Goal: Task Accomplishment & Management: Use online tool/utility

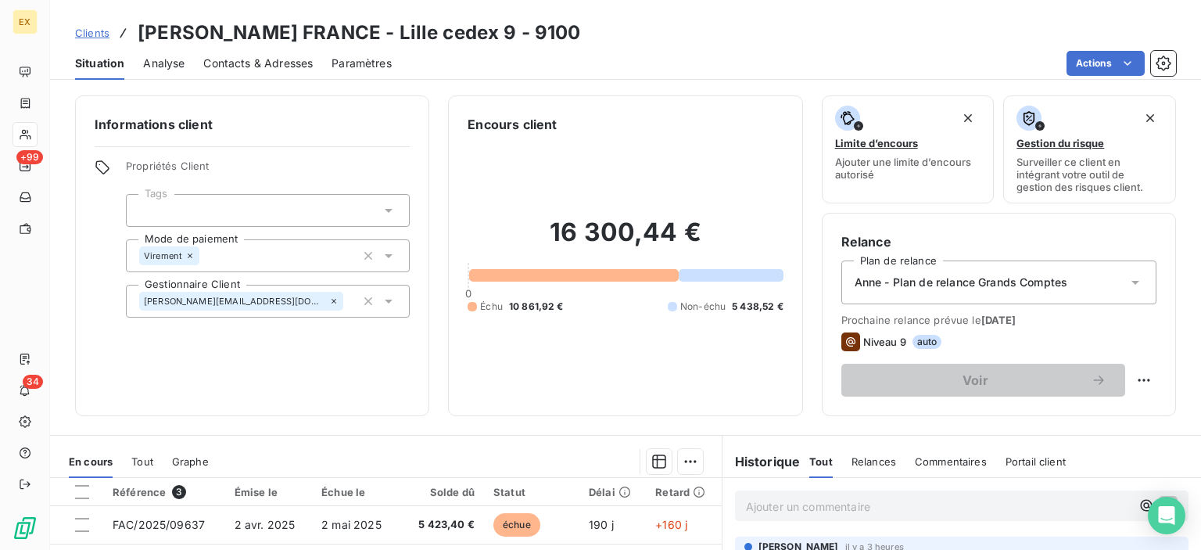
scroll to position [235, 0]
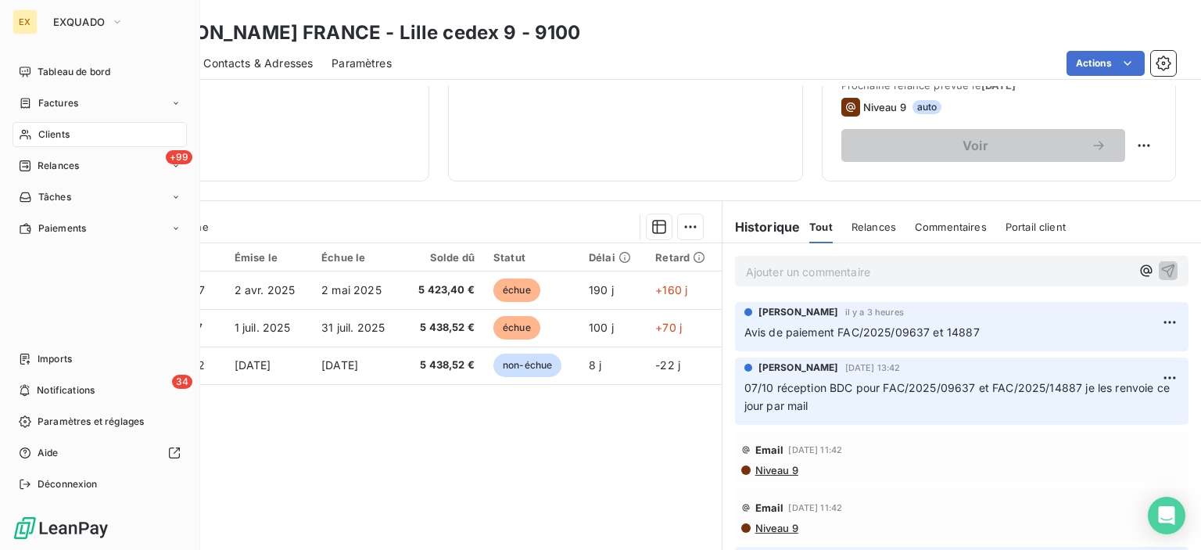
click at [31, 88] on nav "Tableau de bord Factures Clients +99 Relances Tâches Paiements" at bounding box center [100, 149] width 174 height 181
click at [30, 106] on icon at bounding box center [25, 103] width 13 height 13
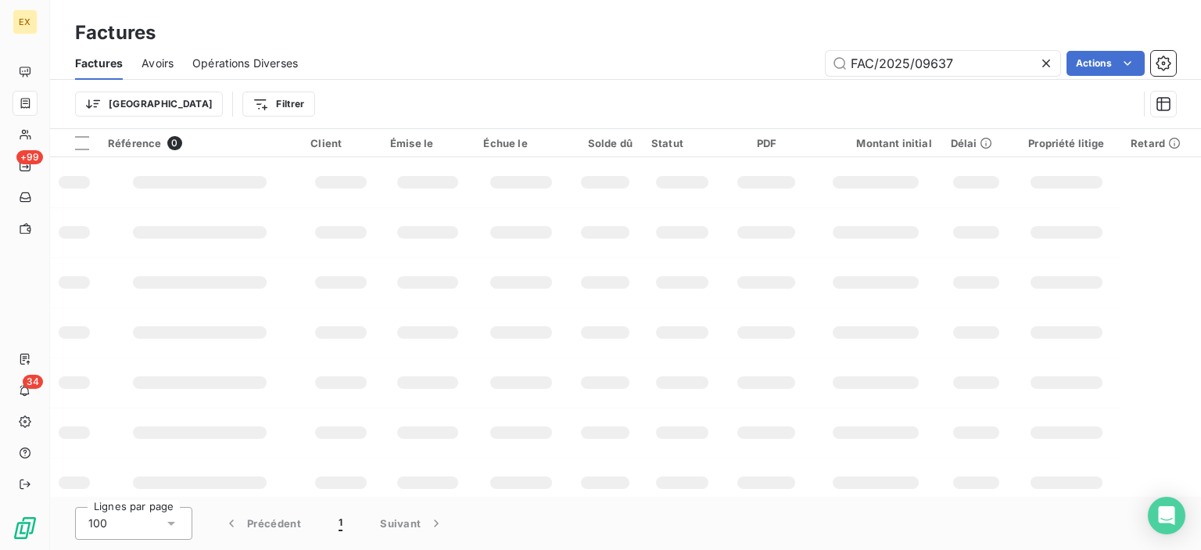
drag, startPoint x: 966, startPoint y: 53, endPoint x: 783, endPoint y: 63, distance: 183.2
click at [783, 63] on div "FAC/2025/09637 Actions" at bounding box center [746, 63] width 859 height 25
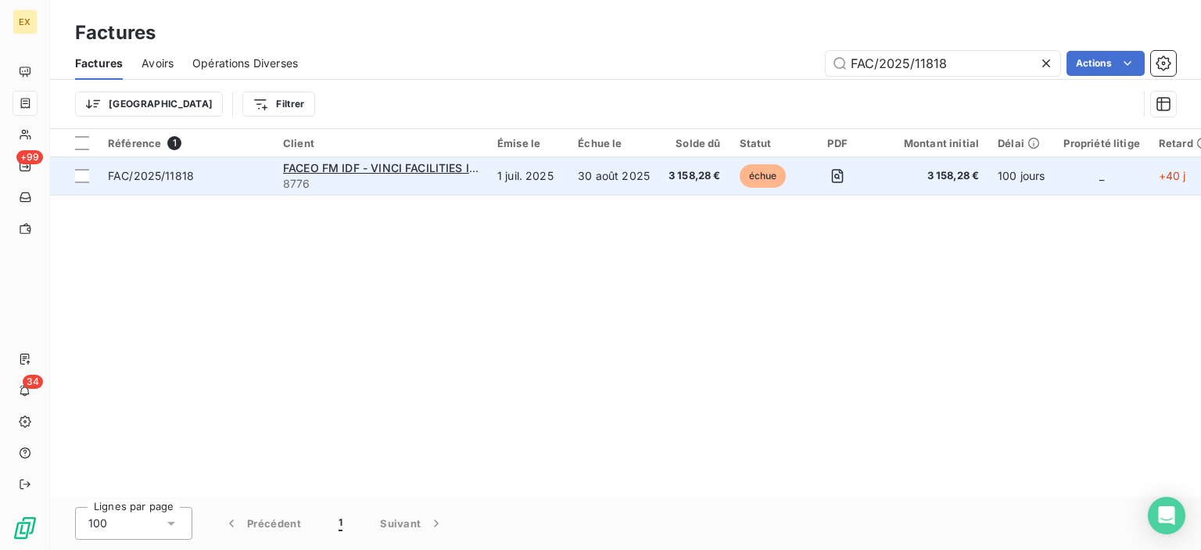
type input "FAC/2025/11818"
click at [213, 177] on span "FAC/2025/11818" at bounding box center [186, 176] width 156 height 16
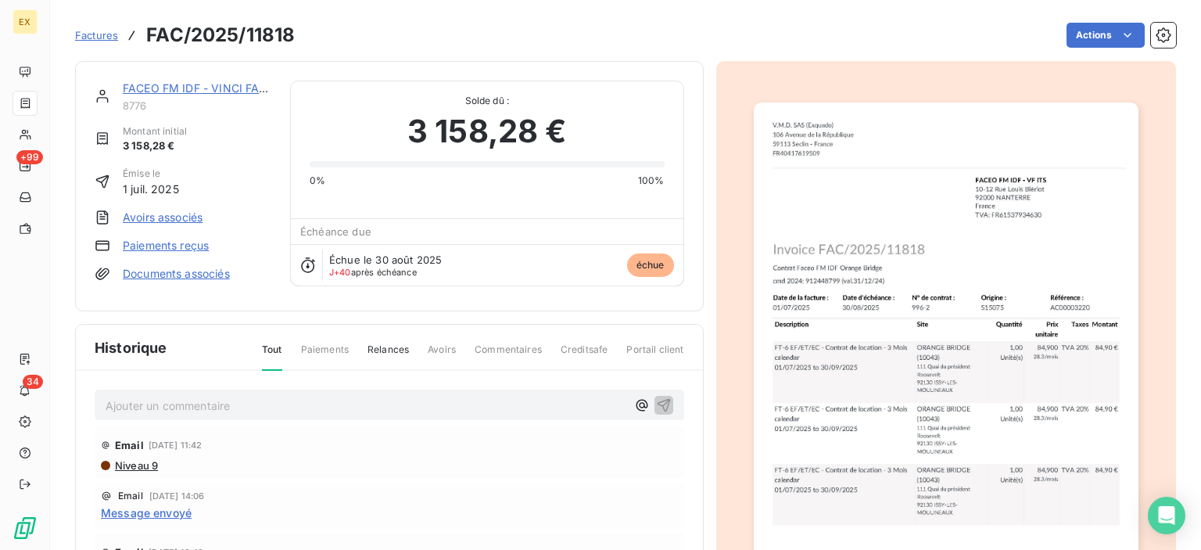
click at [188, 87] on link "FACEO FM IDF - VINCI FACILITIES ITS" at bounding box center [224, 87] width 202 height 13
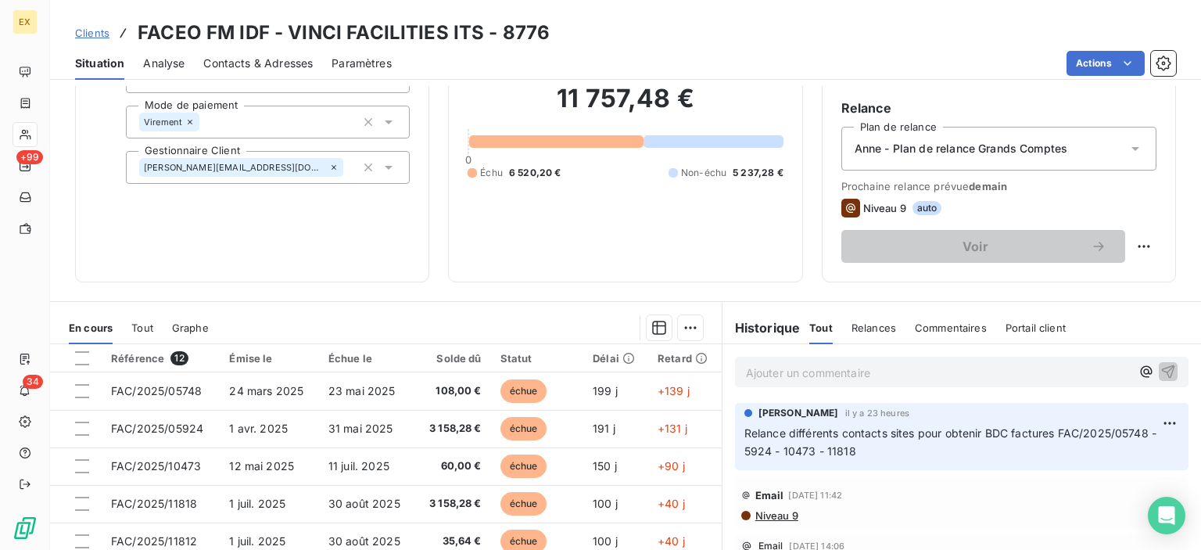
scroll to position [156, 0]
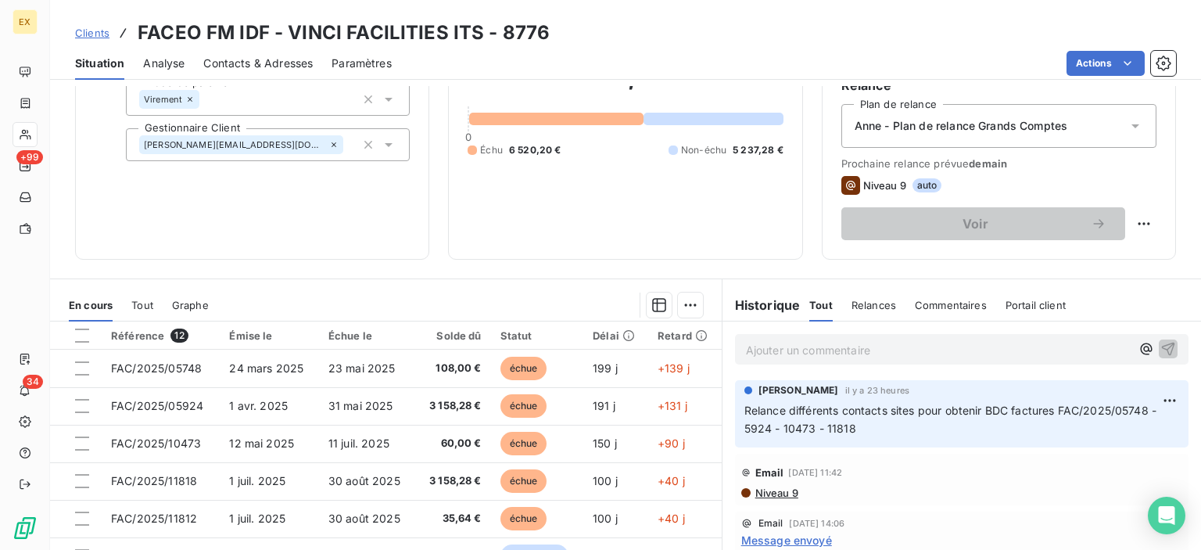
click at [815, 340] on p "Ajouter un commentaire ﻿" at bounding box center [938, 350] width 385 height 20
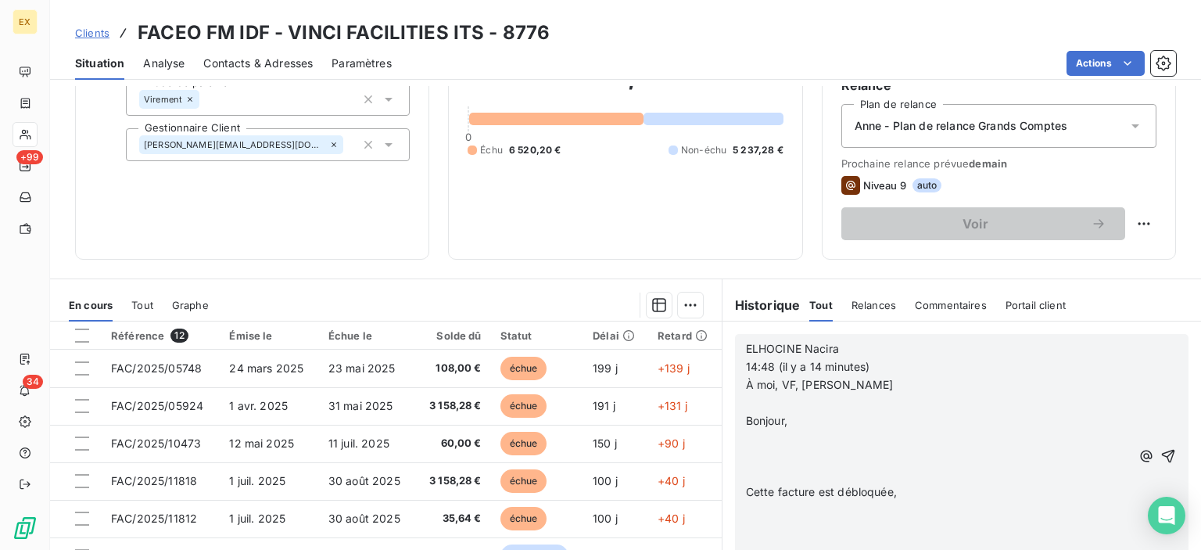
scroll to position [235, 0]
click at [831, 490] on span "Cette facture est débloquée," at bounding box center [821, 491] width 151 height 13
click at [1160, 457] on icon "button" at bounding box center [1168, 456] width 16 height 16
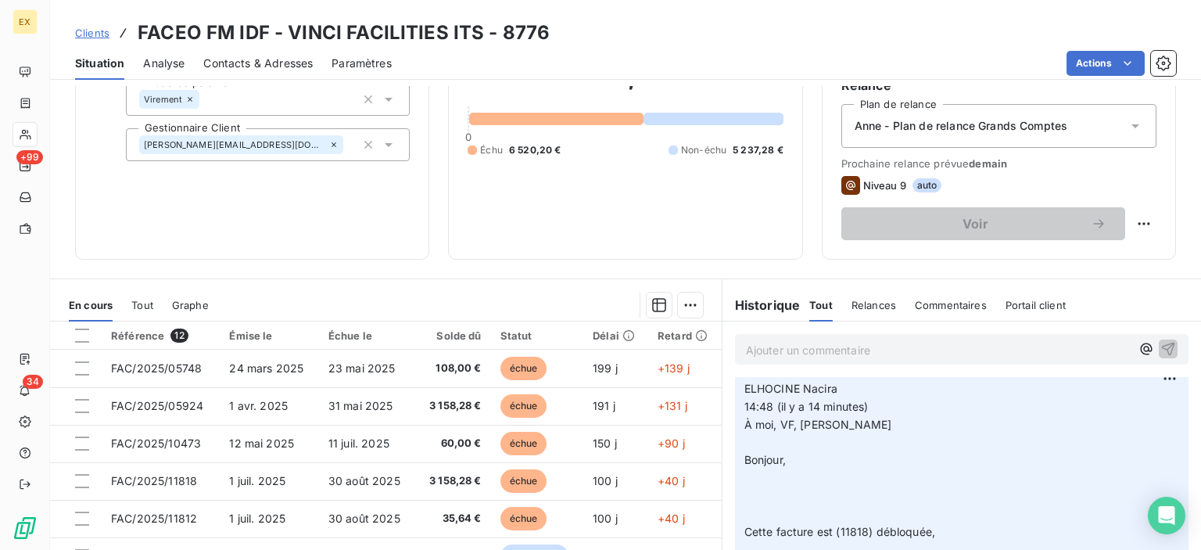
scroll to position [292, 0]
